Goal: Use online tool/utility

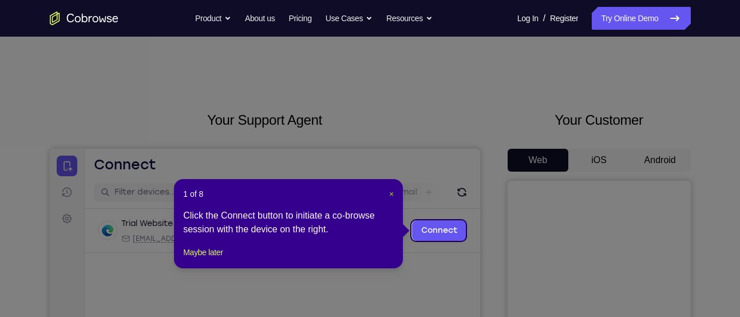
click at [390, 190] on span "×" at bounding box center [391, 193] width 5 height 9
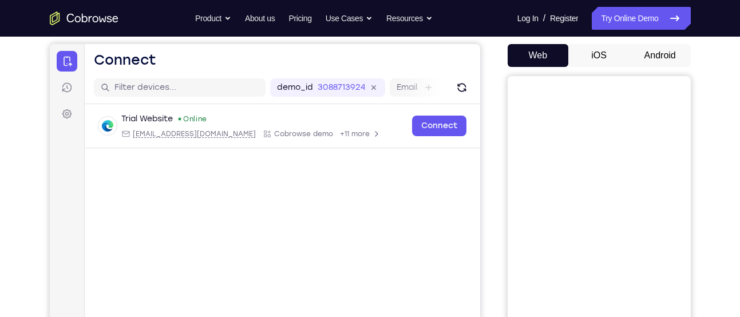
scroll to position [102, 0]
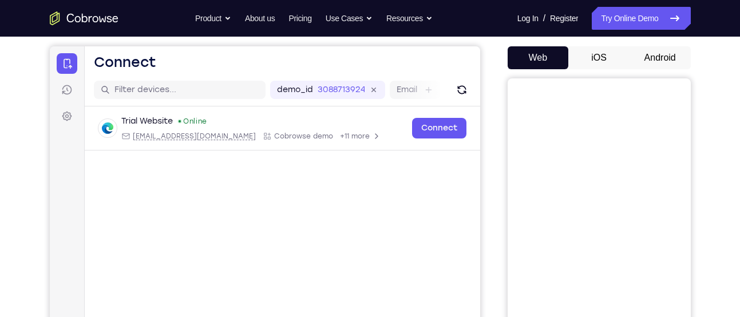
click at [670, 53] on button "Android" at bounding box center [659, 57] width 61 height 23
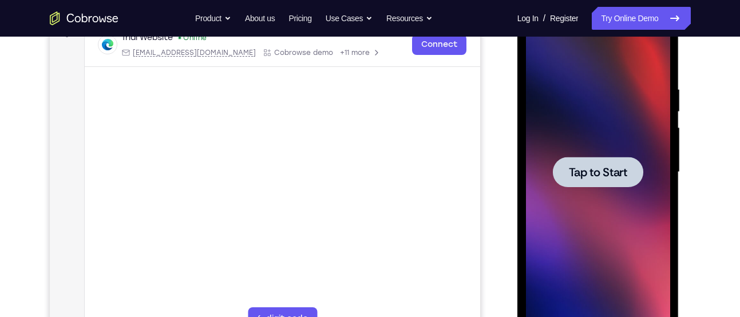
scroll to position [0, 0]
click at [619, 167] on span "Tap to Start" at bounding box center [598, 172] width 58 height 11
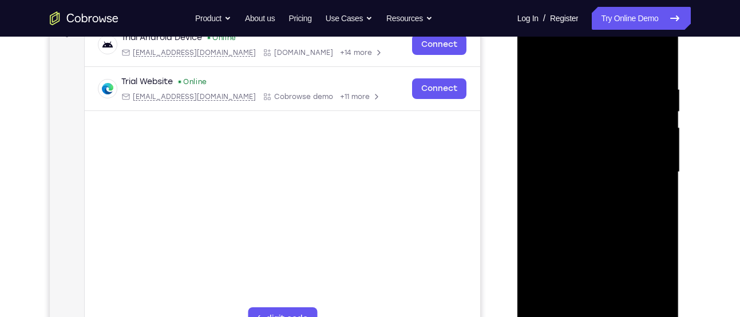
scroll to position [248, 0]
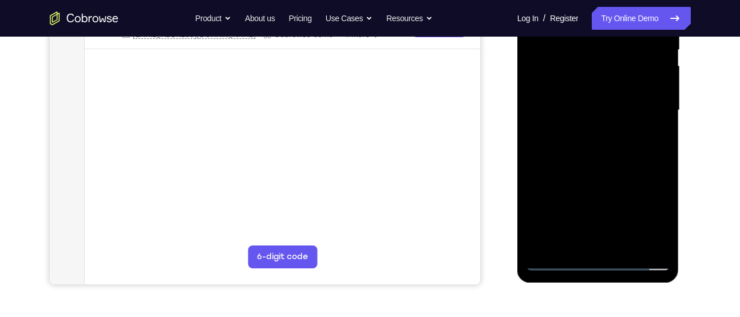
click at [604, 250] on div at bounding box center [598, 110] width 144 height 320
click at [599, 260] on div at bounding box center [598, 110] width 144 height 320
click at [640, 211] on div at bounding box center [598, 110] width 144 height 320
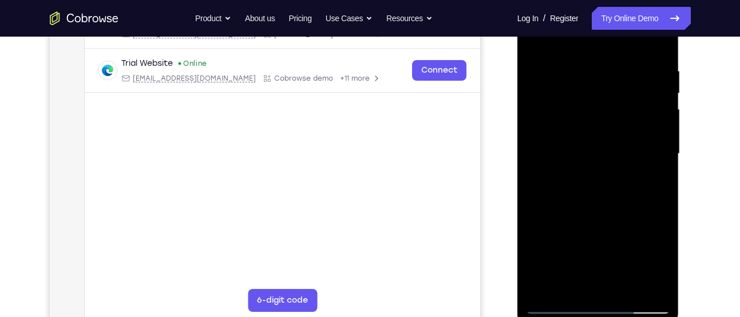
scroll to position [138, 0]
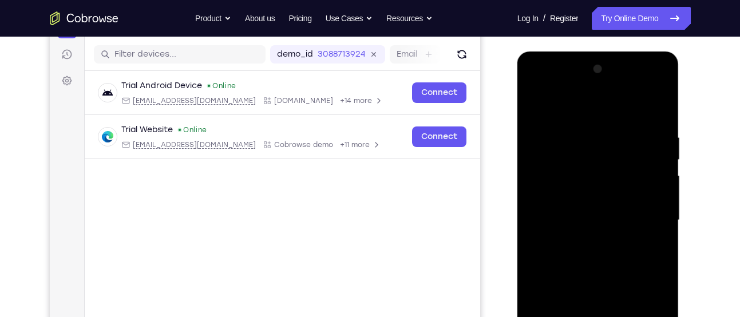
click at [560, 104] on div at bounding box center [598, 220] width 144 height 320
click at [646, 209] on div at bounding box center [598, 220] width 144 height 320
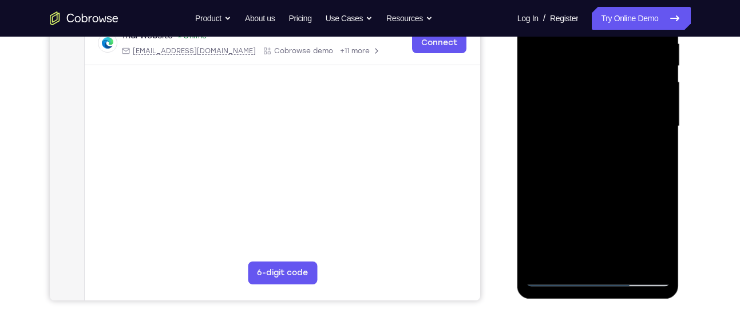
click at [615, 261] on div at bounding box center [598, 126] width 144 height 320
click at [599, 109] on div at bounding box center [598, 126] width 144 height 320
click at [615, 71] on div at bounding box center [598, 126] width 144 height 320
click at [612, 124] on div at bounding box center [598, 126] width 144 height 320
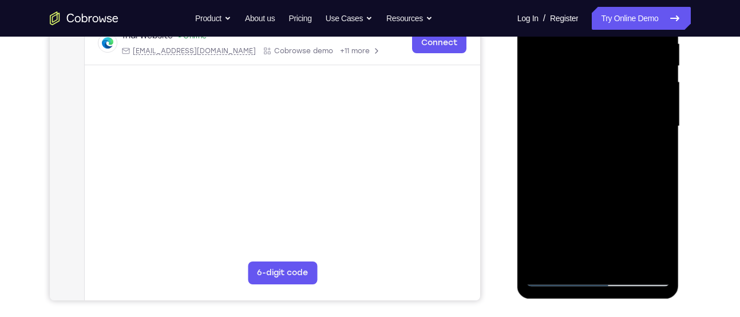
click at [565, 173] on div at bounding box center [598, 126] width 144 height 320
click at [585, 45] on div at bounding box center [598, 126] width 144 height 320
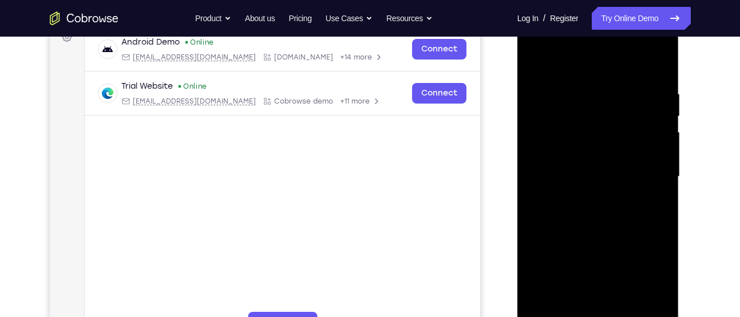
scroll to position [178, 0]
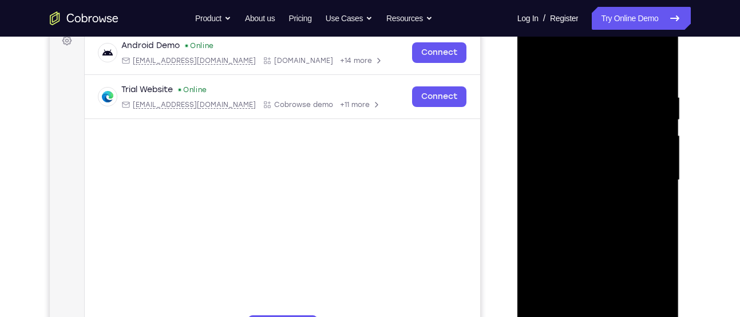
click at [654, 162] on div at bounding box center [598, 180] width 144 height 320
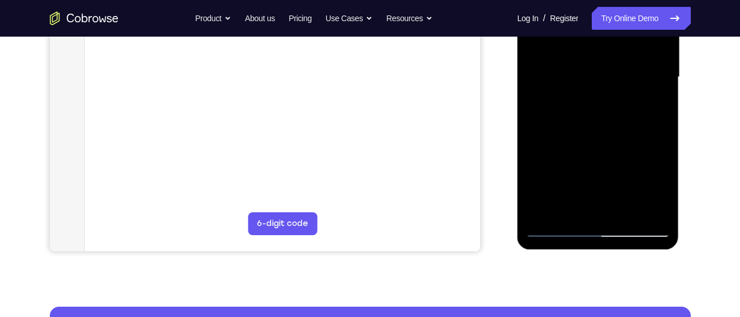
scroll to position [282, 0]
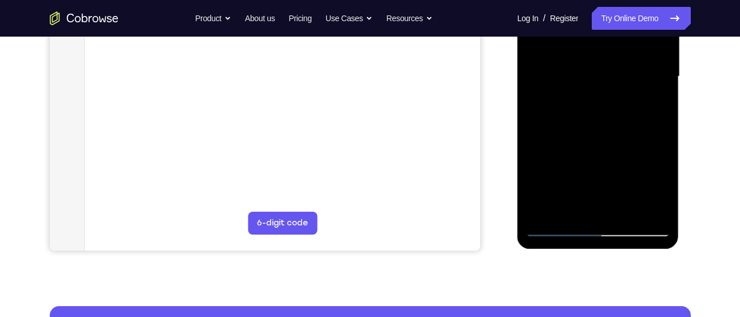
click at [555, 229] on div at bounding box center [598, 76] width 144 height 320
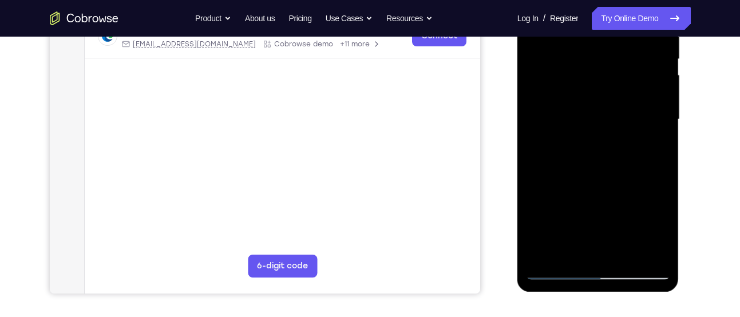
scroll to position [239, 0]
click at [621, 251] on div at bounding box center [598, 119] width 144 height 320
click at [602, 175] on div at bounding box center [598, 119] width 144 height 320
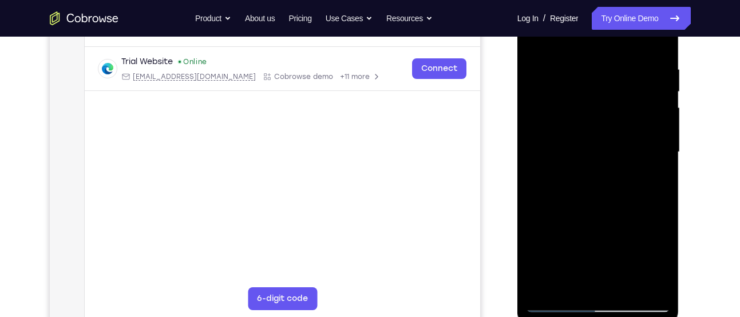
click at [619, 46] on div at bounding box center [598, 152] width 144 height 320
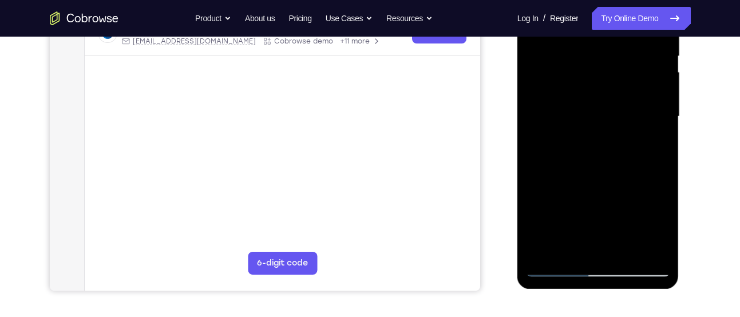
scroll to position [242, 0]
drag, startPoint x: 619, startPoint y: 103, endPoint x: 632, endPoint y: 52, distance: 53.3
click at [632, 52] on div at bounding box center [598, 116] width 144 height 320
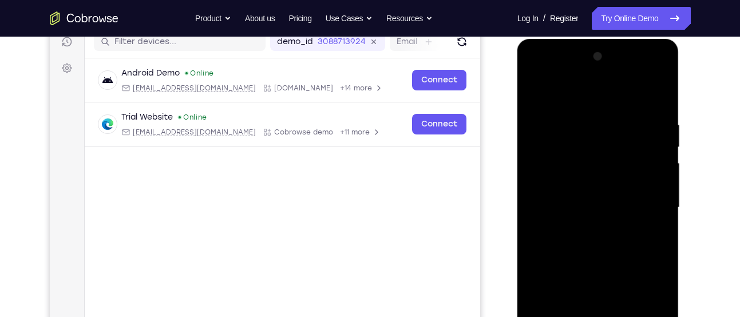
drag, startPoint x: 597, startPoint y: 188, endPoint x: 603, endPoint y: 141, distance: 47.3
click at [603, 141] on div at bounding box center [598, 207] width 144 height 320
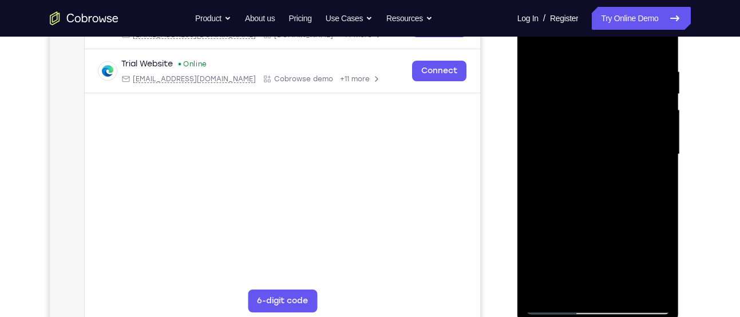
scroll to position [200, 0]
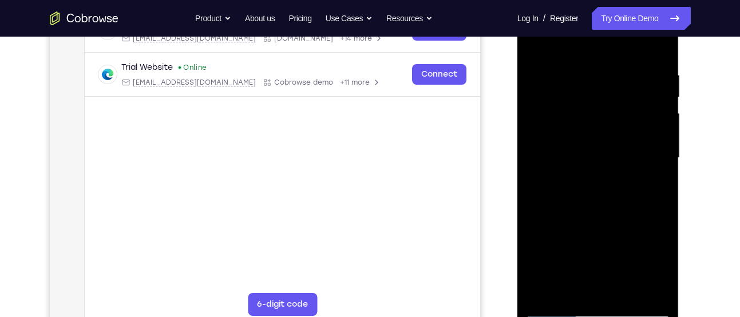
click at [581, 52] on div at bounding box center [598, 158] width 144 height 320
click at [588, 96] on div at bounding box center [598, 158] width 144 height 320
click at [596, 82] on div at bounding box center [598, 158] width 144 height 320
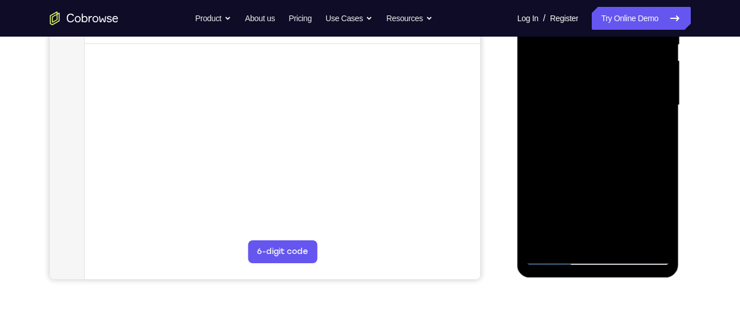
scroll to position [254, 0]
click at [570, 231] on div at bounding box center [598, 104] width 144 height 320
click at [624, 128] on div at bounding box center [598, 104] width 144 height 320
click at [620, 128] on div at bounding box center [598, 104] width 144 height 320
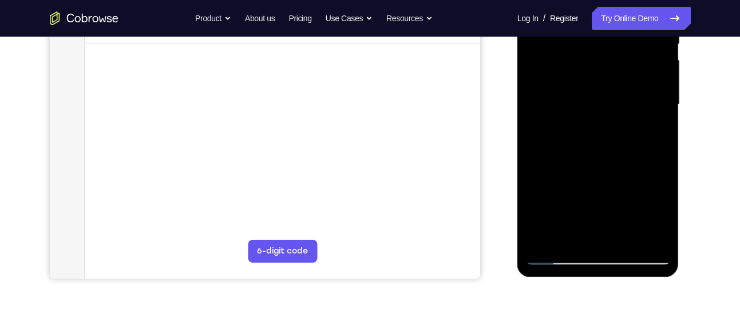
click at [620, 128] on div at bounding box center [598, 104] width 144 height 320
click at [625, 185] on div at bounding box center [598, 104] width 144 height 320
click at [596, 184] on div at bounding box center [598, 104] width 144 height 320
click at [650, 125] on div at bounding box center [598, 104] width 144 height 320
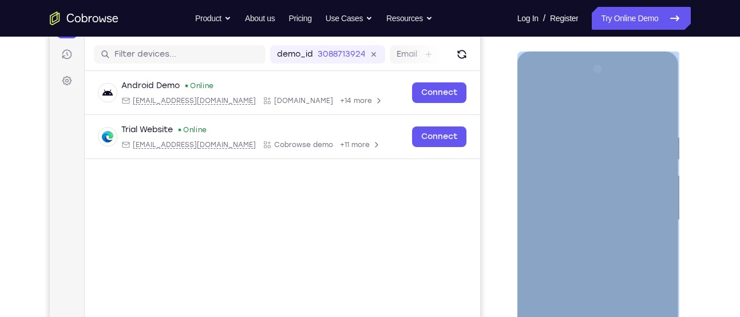
scroll to position [137, 0]
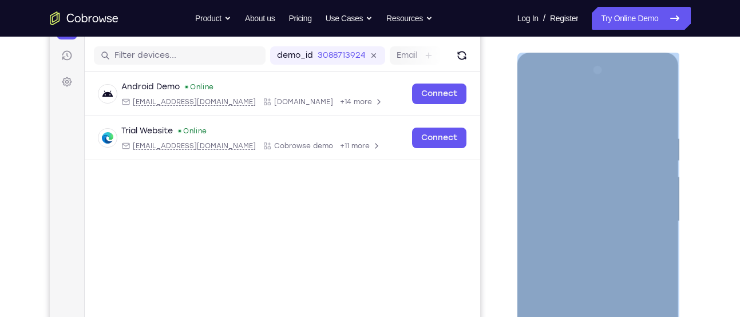
click at [530, 115] on div at bounding box center [598, 221] width 144 height 320
